Goal: Task Accomplishment & Management: Manage account settings

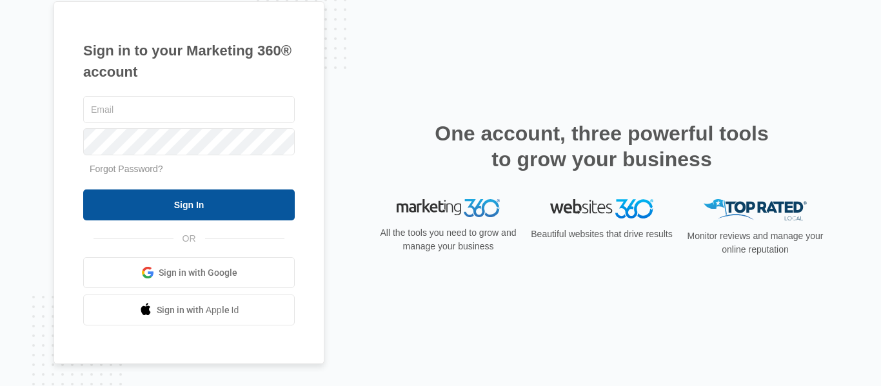
type input "[EMAIL_ADDRESS][DOMAIN_NAME]"
click at [196, 200] on input "Sign In" at bounding box center [188, 205] width 211 height 31
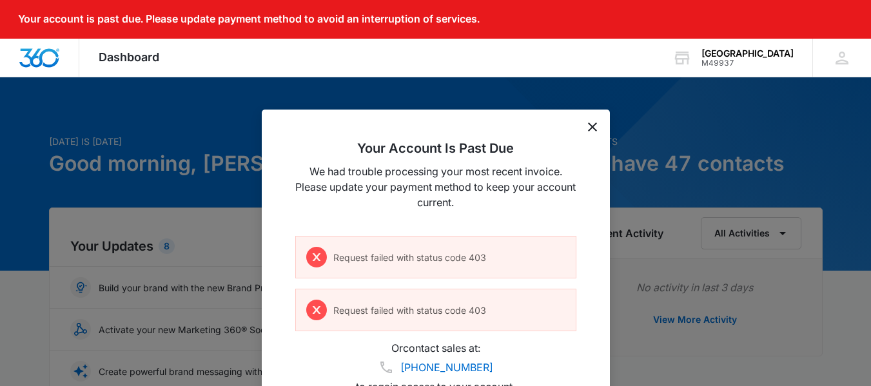
click at [596, 124] on icon "dismiss this dialog" at bounding box center [592, 126] width 9 height 9
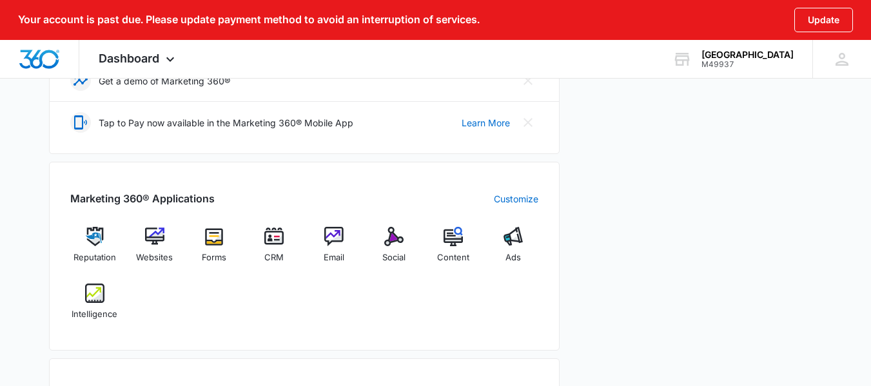
scroll to position [463, 0]
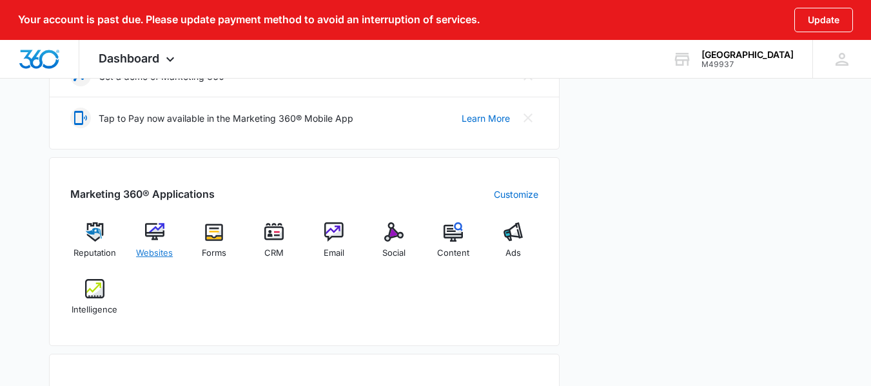
click at [149, 229] on img at bounding box center [154, 231] width 19 height 19
